Goal: Task Accomplishment & Management: Use online tool/utility

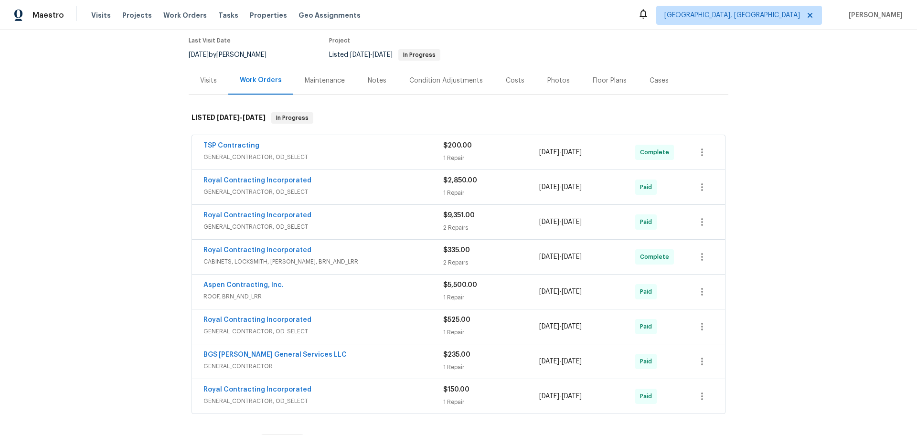
scroll to position [96, 0]
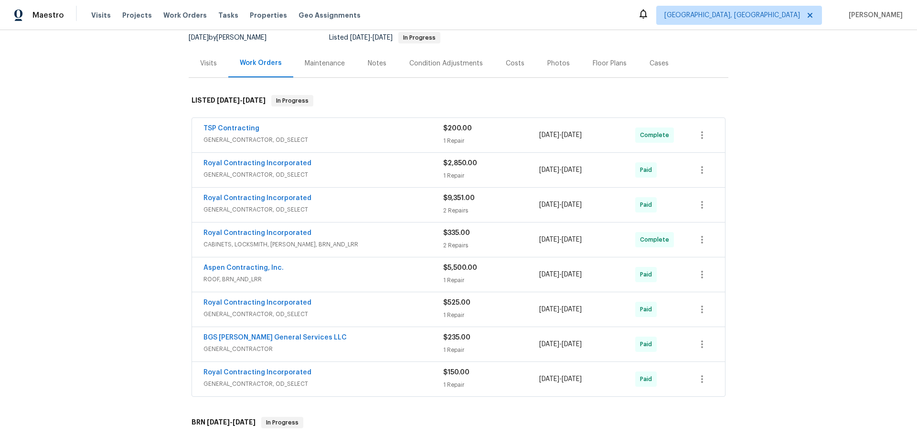
click at [339, 159] on div "Royal Contracting Incorporated" at bounding box center [323, 164] width 240 height 11
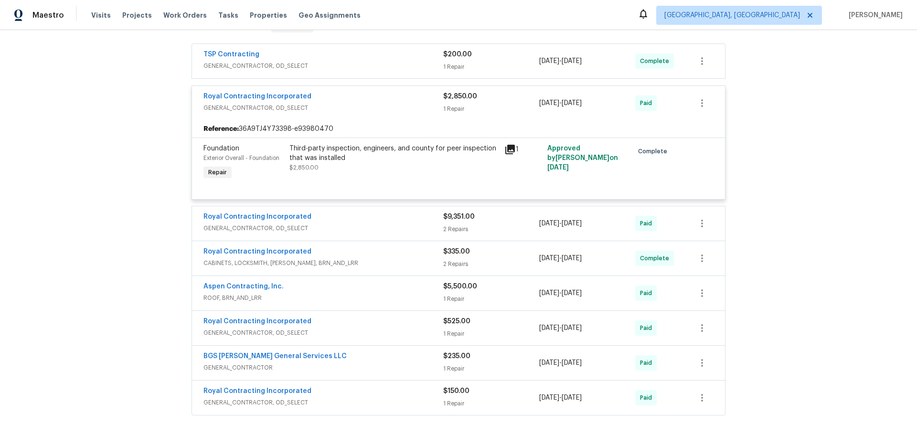
scroll to position [191, 0]
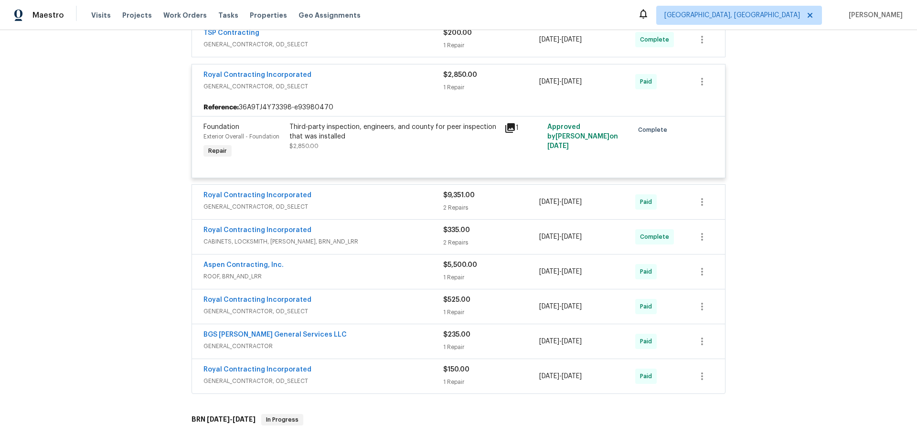
click at [331, 255] on div "Aspen Contracting, Inc. ROOF, BRN_AND_LRR $5,500.00 1 Repair [DATE] - [DATE] Pa…" at bounding box center [458, 272] width 533 height 34
click at [328, 260] on div "Aspen Contracting, Inc." at bounding box center [323, 265] width 240 height 11
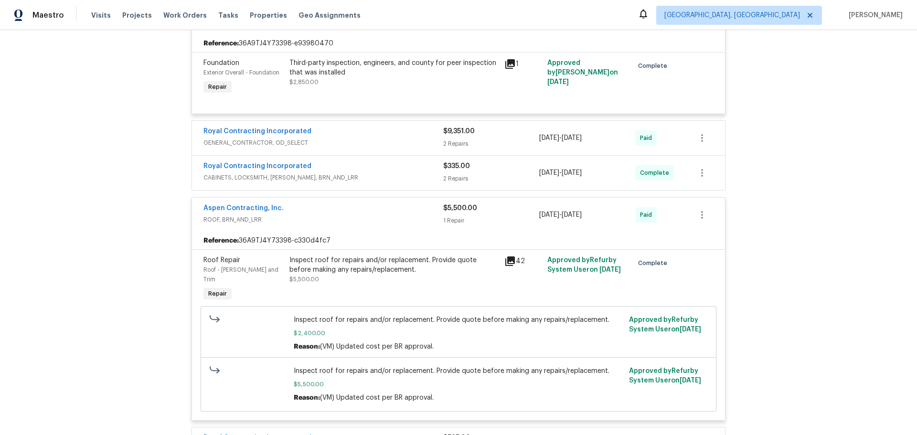
scroll to position [287, 0]
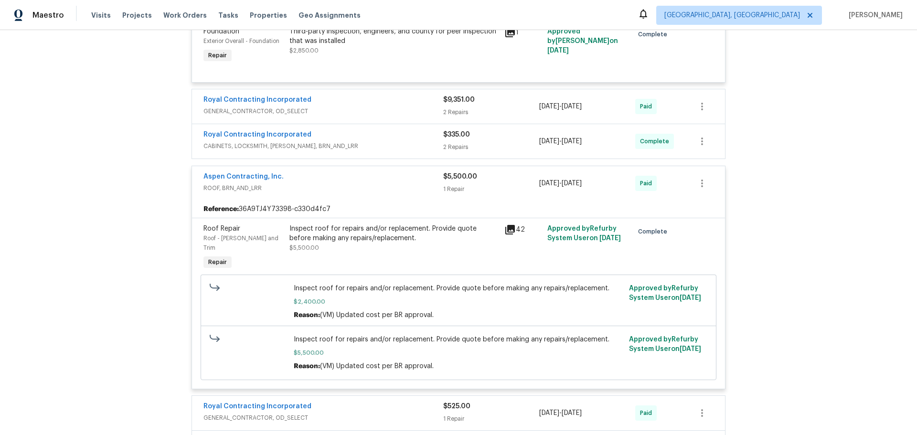
click at [315, 435] on div "BGS [PERSON_NAME] General Services LLC" at bounding box center [323, 442] width 240 height 11
click at [313, 402] on div "Royal Contracting Incorporated" at bounding box center [323, 407] width 240 height 11
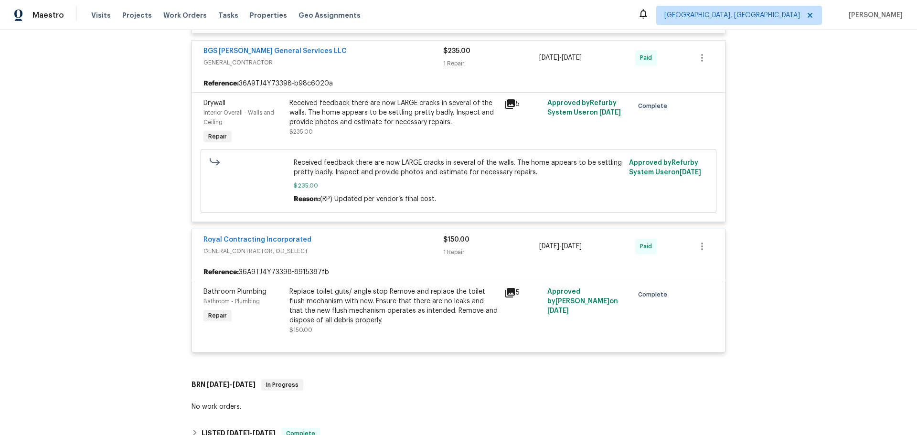
scroll to position [860, 0]
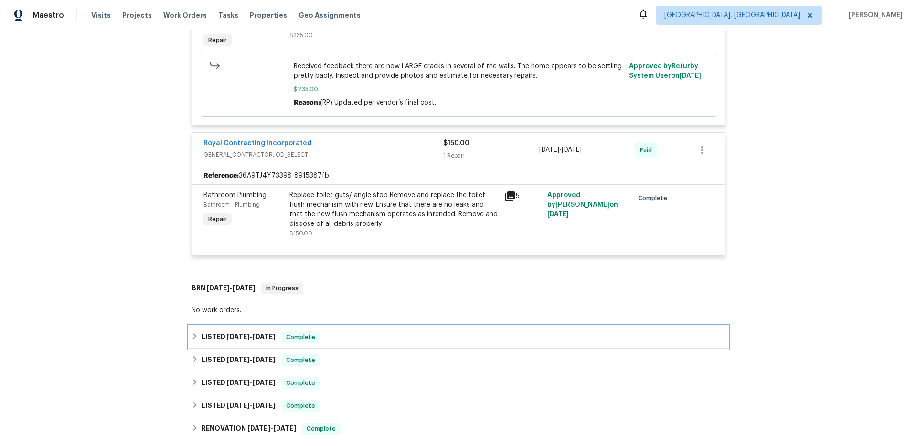
click at [277, 331] on div "LISTED [DATE] - [DATE] Complete" at bounding box center [459, 336] width 534 height 11
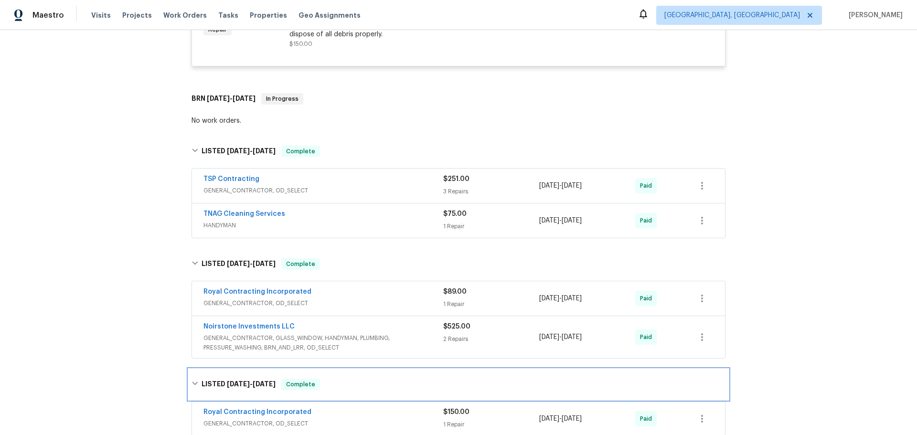
scroll to position [1051, 0]
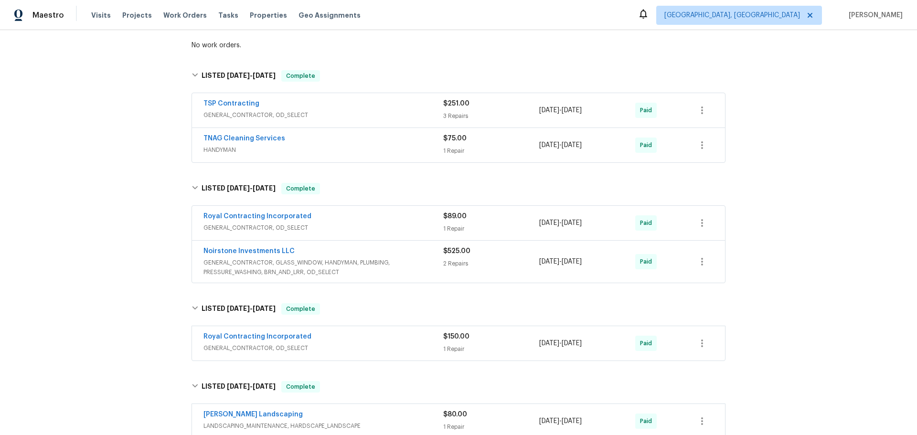
scroll to position [1146, 0]
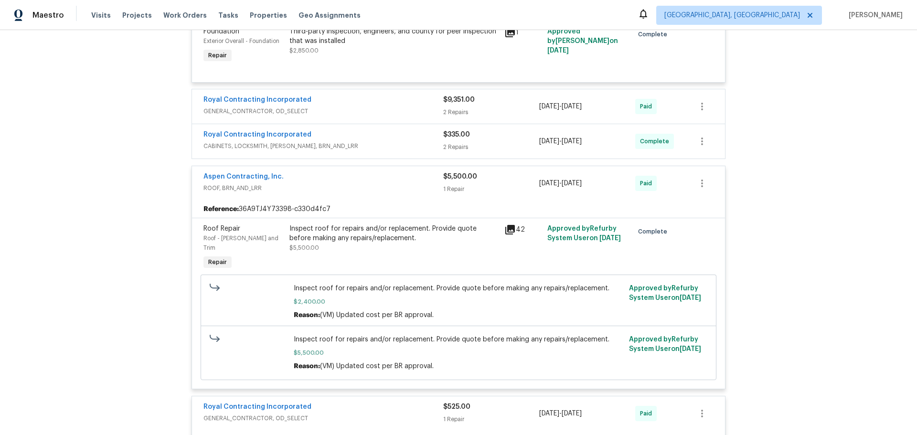
scroll to position [0, 0]
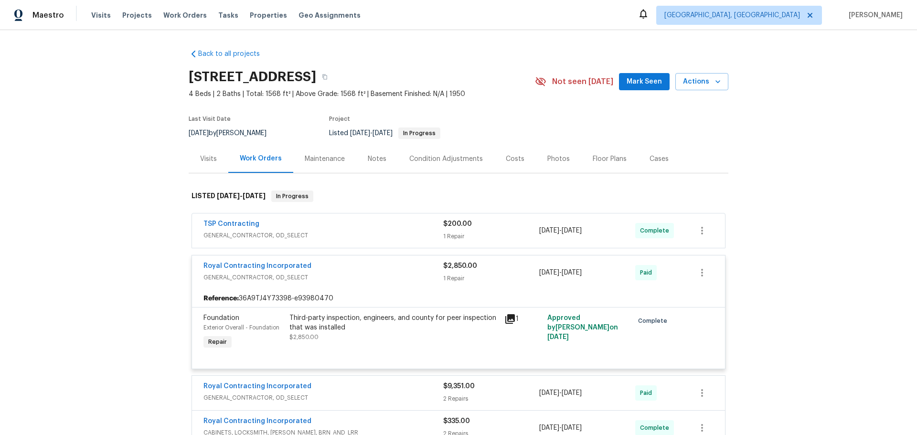
click at [361, 219] on div "TSP Contracting" at bounding box center [323, 224] width 240 height 11
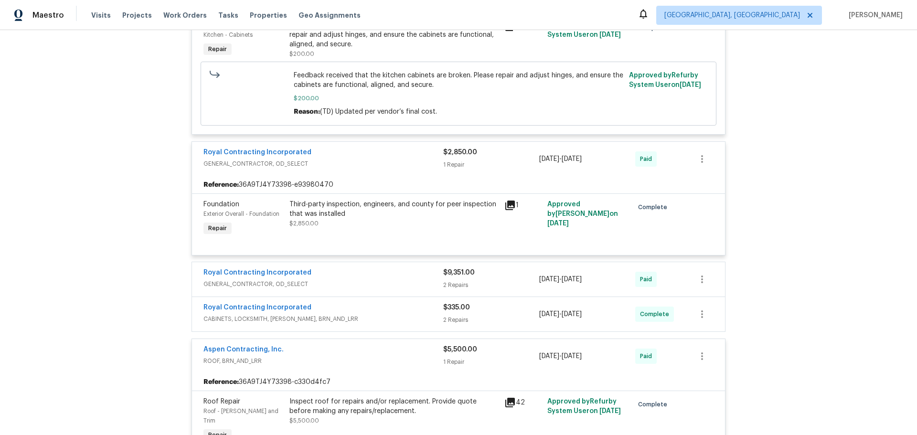
scroll to position [382, 0]
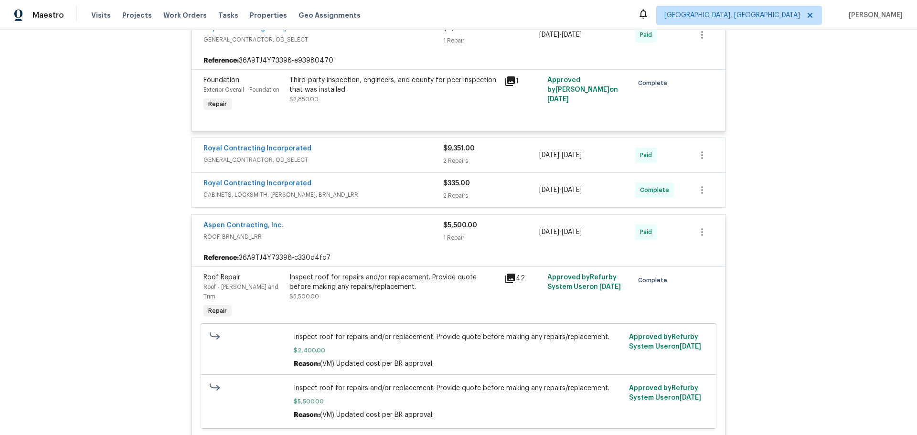
click at [353, 273] on div "Inspect roof for repairs and/or replacement. Provide quote before making any re…" at bounding box center [393, 282] width 209 height 19
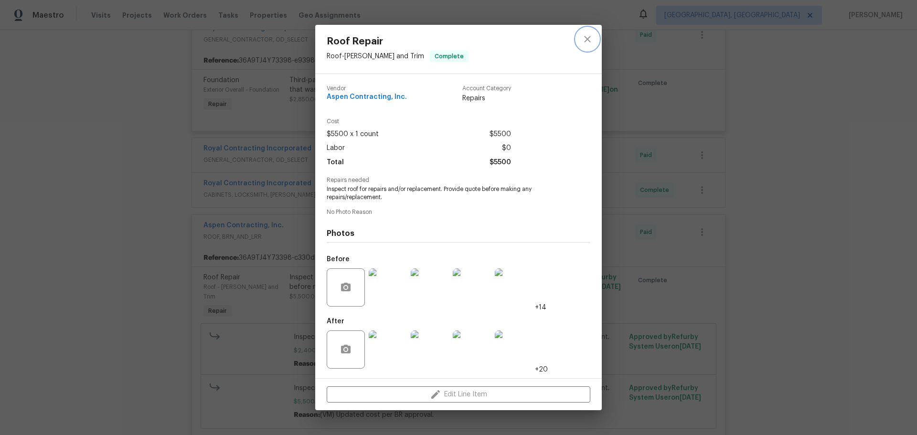
click at [590, 45] on icon "close" at bounding box center [587, 38] width 11 height 11
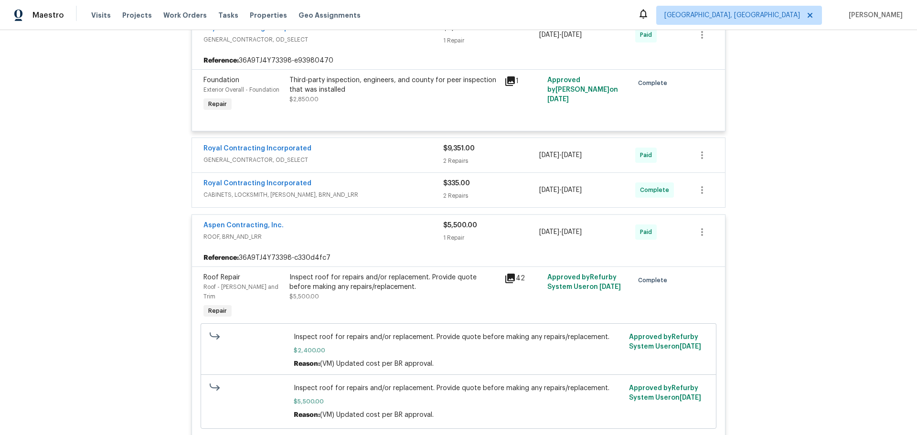
click at [383, 273] on div "Inspect roof for repairs and/or replacement. Provide quote before making any re…" at bounding box center [393, 282] width 209 height 19
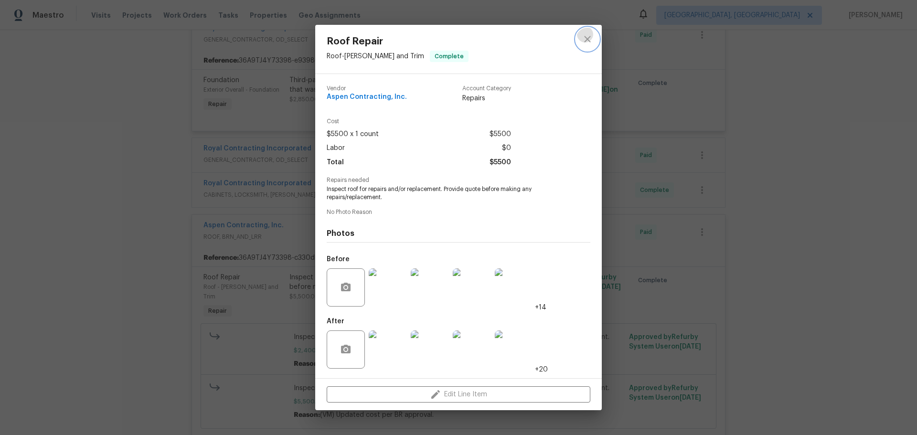
click at [590, 51] on button "close" at bounding box center [587, 39] width 23 height 23
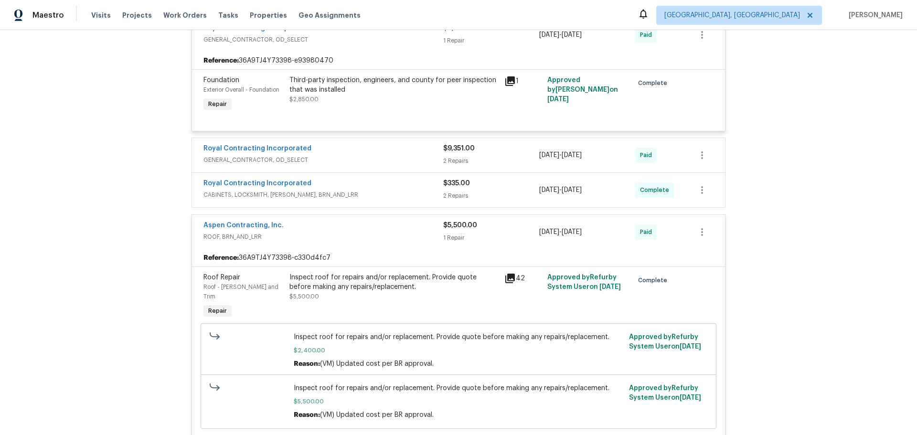
click at [303, 273] on div "Inspect roof for repairs and/or replacement. Provide quote before making any re…" at bounding box center [393, 282] width 209 height 19
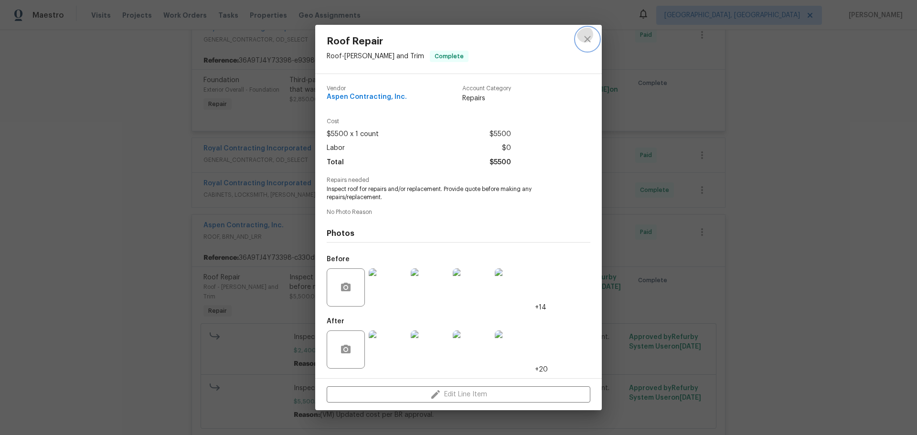
click at [589, 45] on icon "close" at bounding box center [587, 38] width 11 height 11
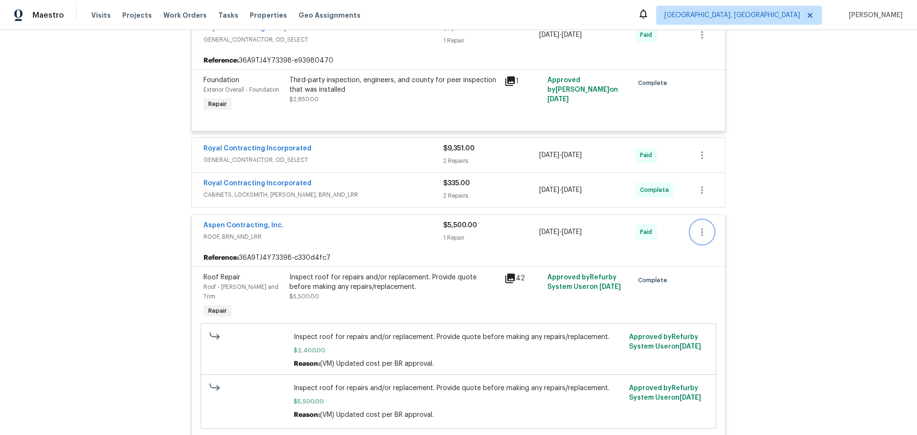
click at [708, 226] on icon "button" at bounding box center [701, 231] width 11 height 11
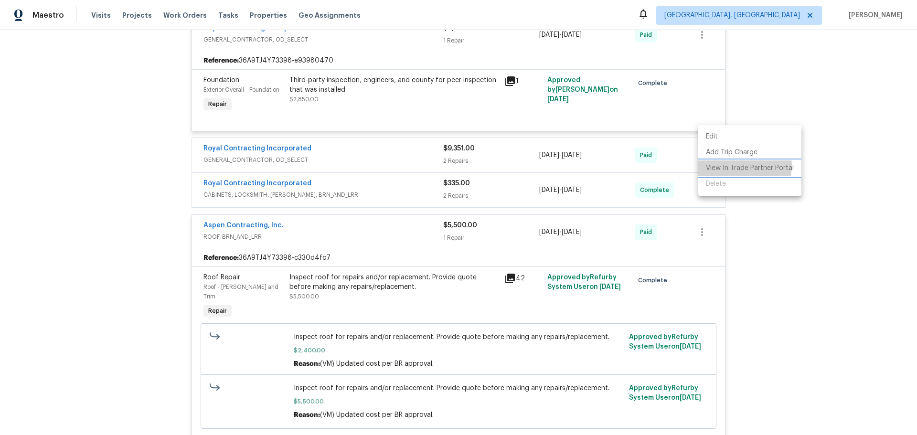
click at [744, 160] on li "View In Trade Partner Portal" at bounding box center [749, 168] width 103 height 16
click at [81, 256] on div at bounding box center [458, 217] width 917 height 435
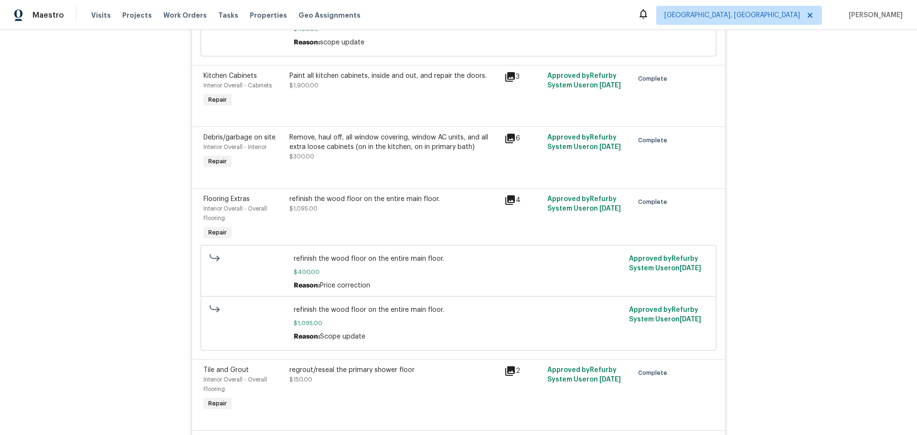
scroll to position [2129, 0]
